Goal: Task Accomplishment & Management: Use online tool/utility

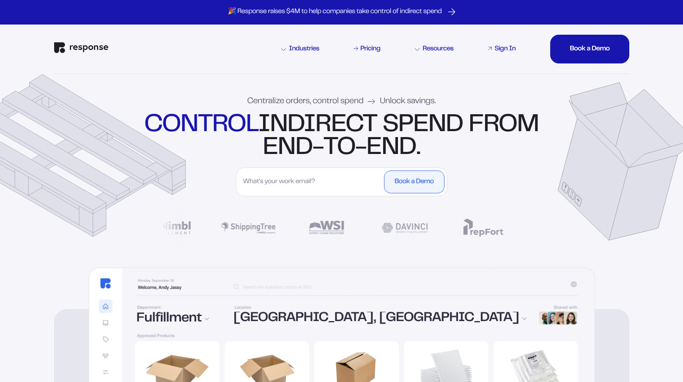
click at [501, 48] on div "Sign In" at bounding box center [504, 49] width 21 height 7
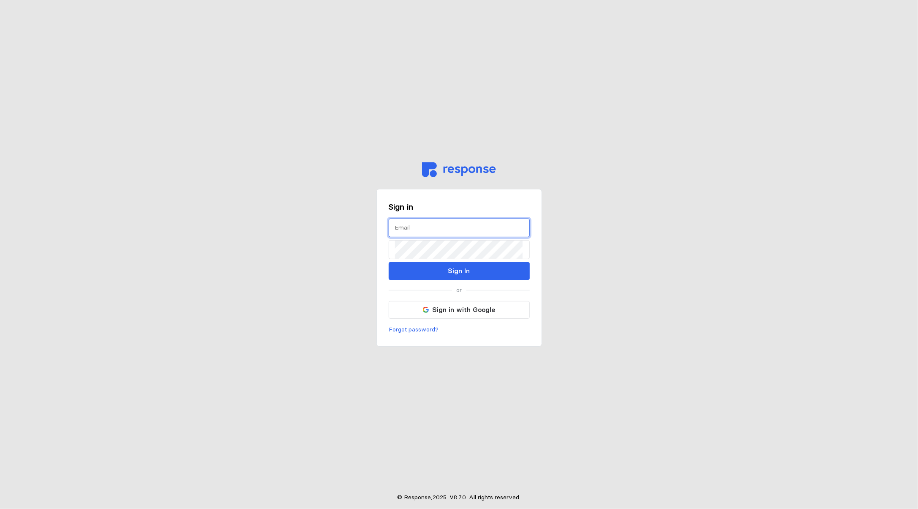
type input "[PERSON_NAME][EMAIL_ADDRESS][PERSON_NAME][DOMAIN_NAME]"
click at [433, 229] on input "[PERSON_NAME][EMAIL_ADDRESS][PERSON_NAME][DOMAIN_NAME]" at bounding box center [459, 228] width 128 height 18
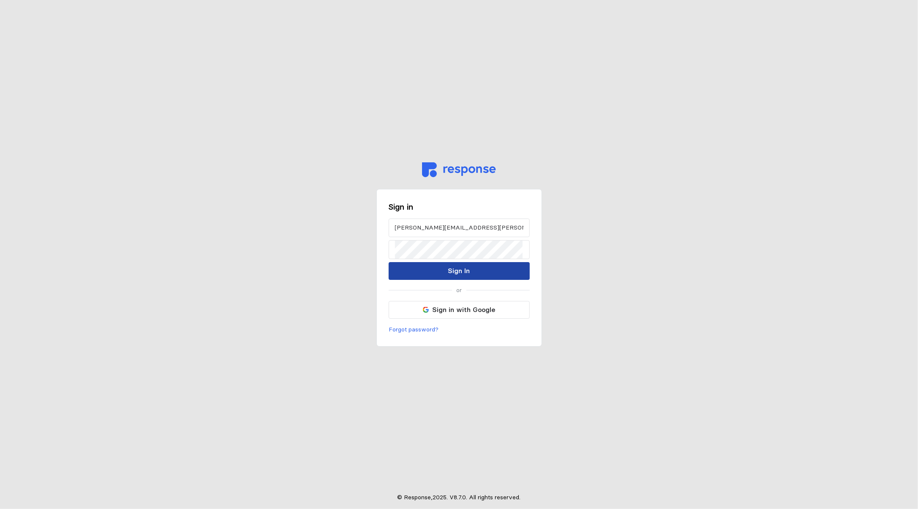
click at [403, 269] on button "Sign In" at bounding box center [459, 271] width 141 height 18
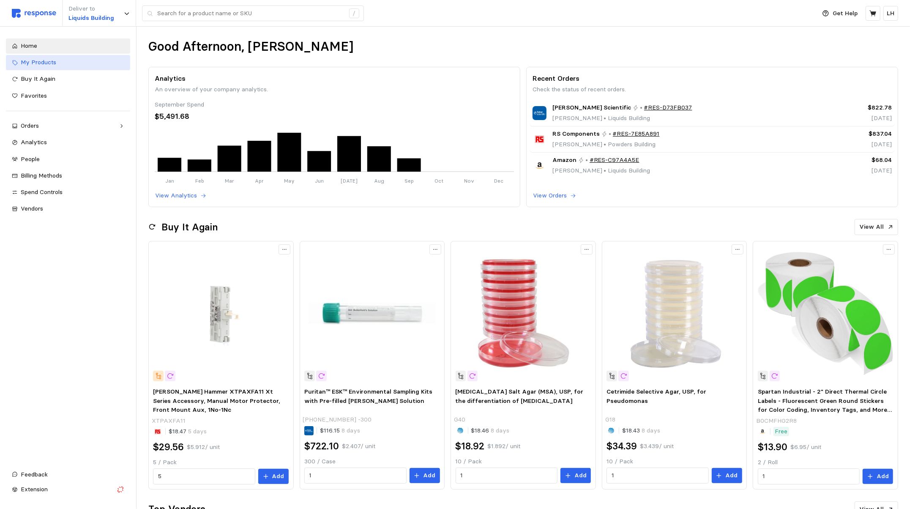
click at [61, 66] on div "My Products" at bounding box center [73, 62] width 104 height 9
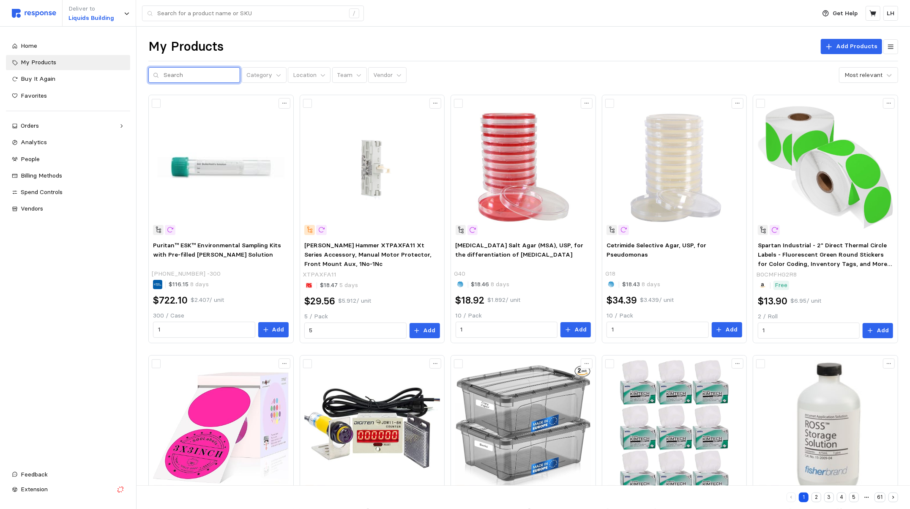
click at [174, 74] on input "text" at bounding box center [200, 75] width 72 height 15
paste input "Asphalt Installation Kit"
type input "Asphalt Installation Kit"
click at [642, 176] on img at bounding box center [674, 168] width 136 height 136
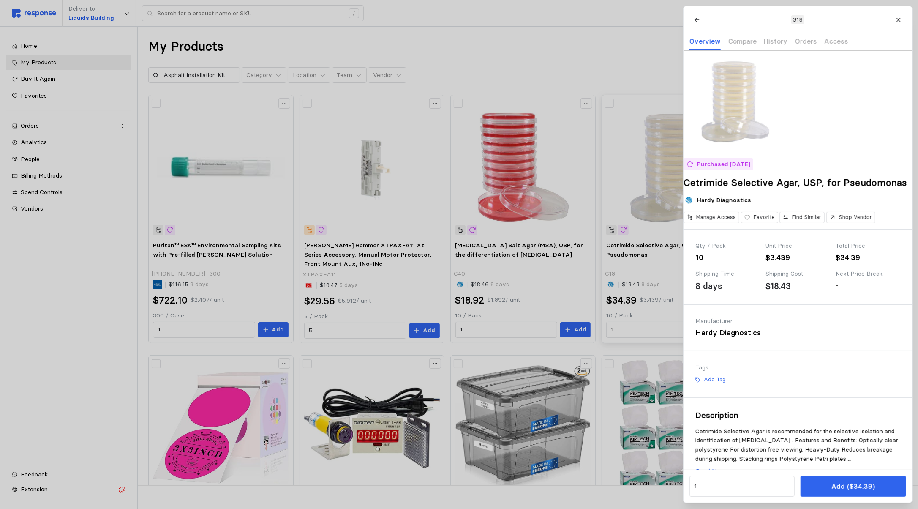
click button at bounding box center [697, 19] width 15 height 15
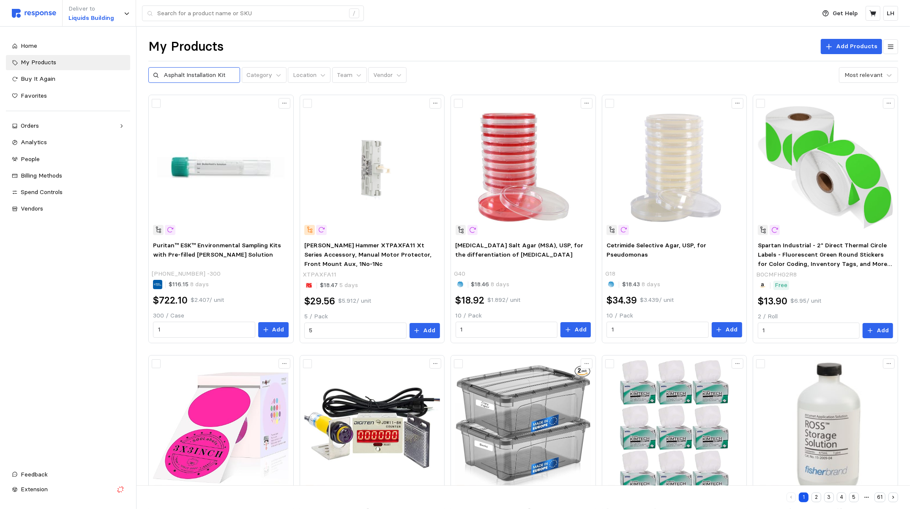
click at [156, 75] on icon at bounding box center [156, 75] width 6 height 6
